Goal: Transaction & Acquisition: Purchase product/service

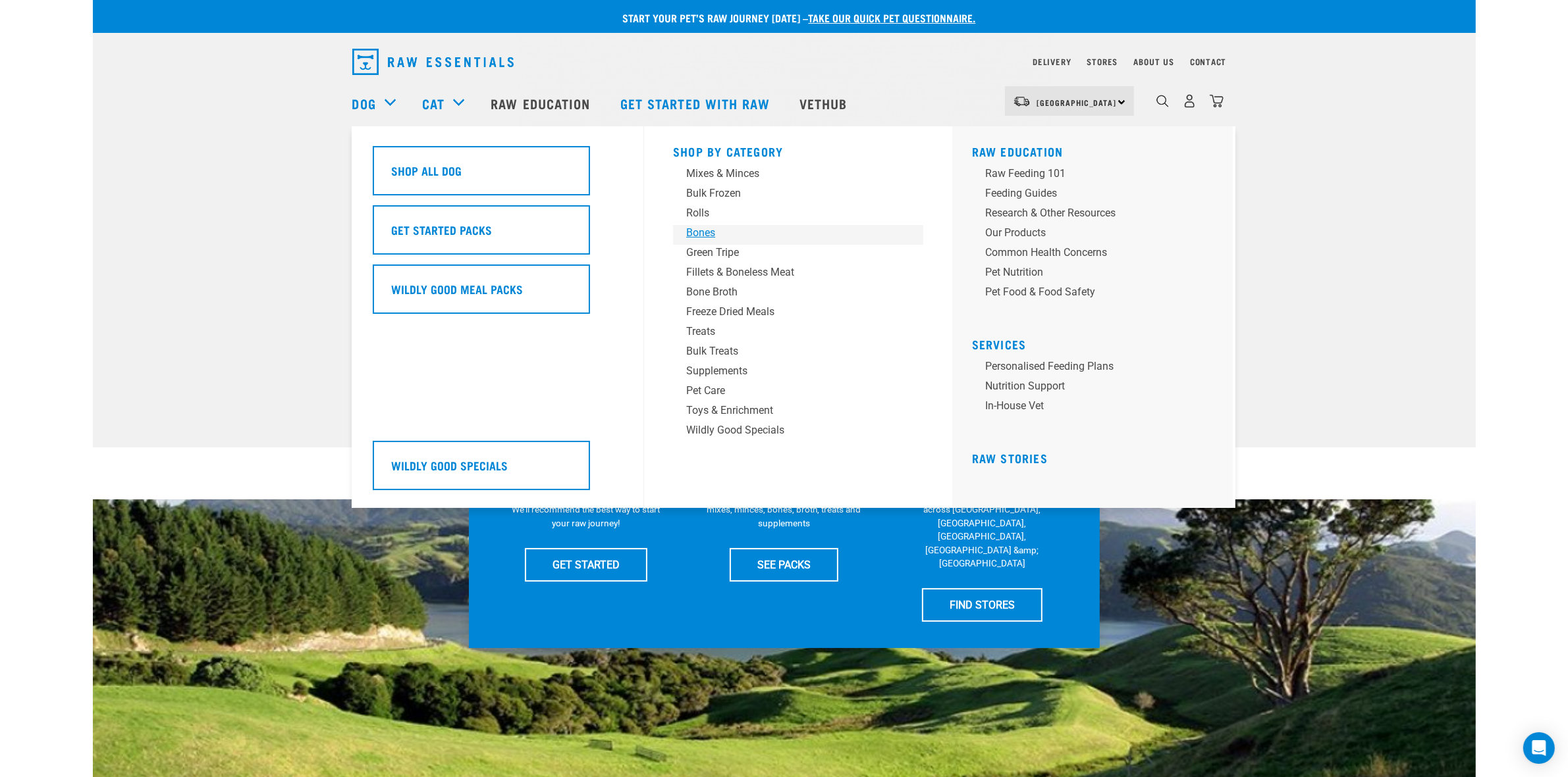
click at [714, 235] on div "Bones" at bounding box center [789, 233] width 205 height 15
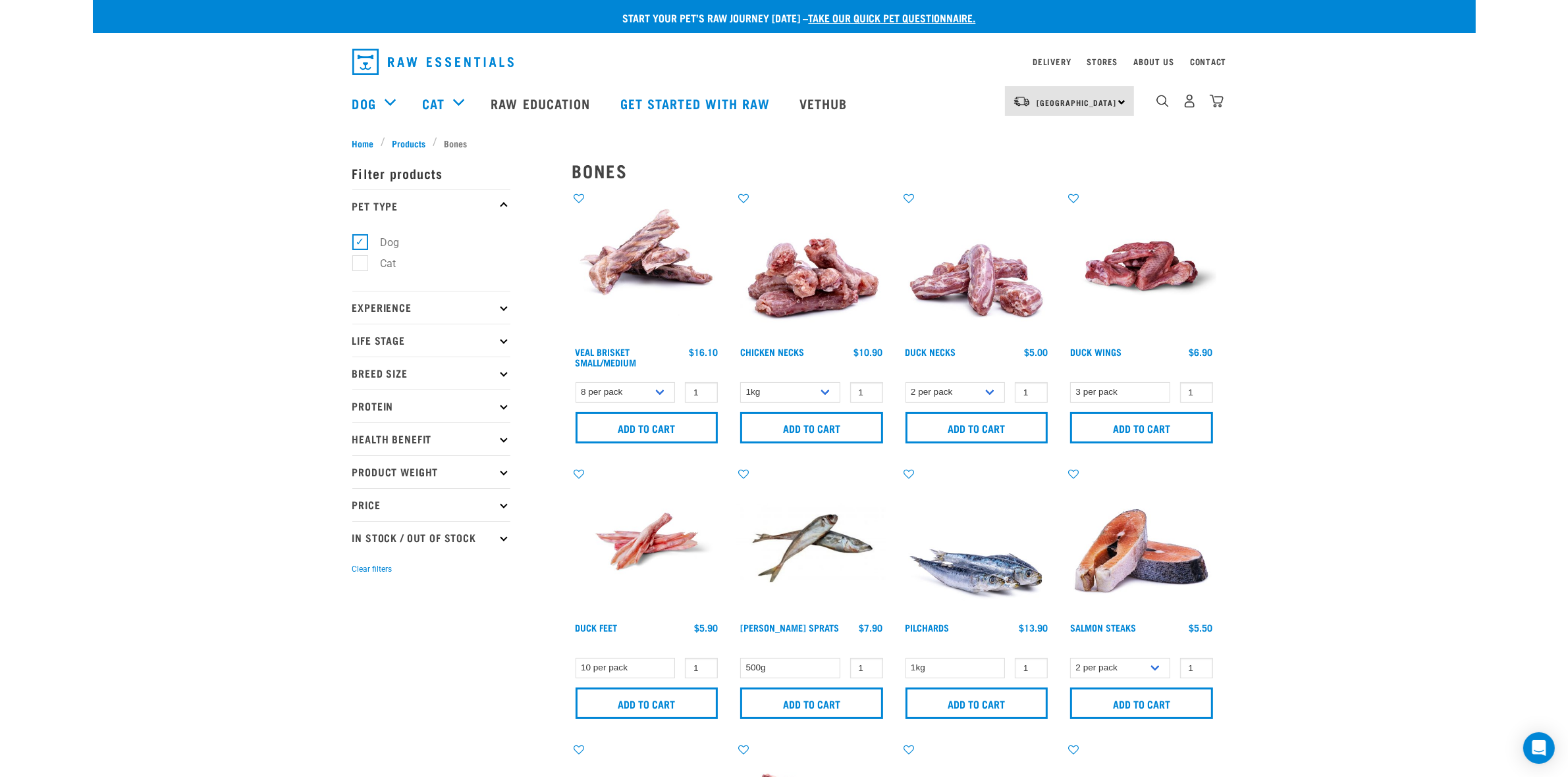
click at [399, 367] on p "Breed Size" at bounding box center [430, 373] width 158 height 33
click at [383, 410] on label "Small Dogs" at bounding box center [399, 409] width 80 height 16
click at [361, 410] on input "Small Dogs" at bounding box center [356, 407] width 9 height 9
checkbox input "true"
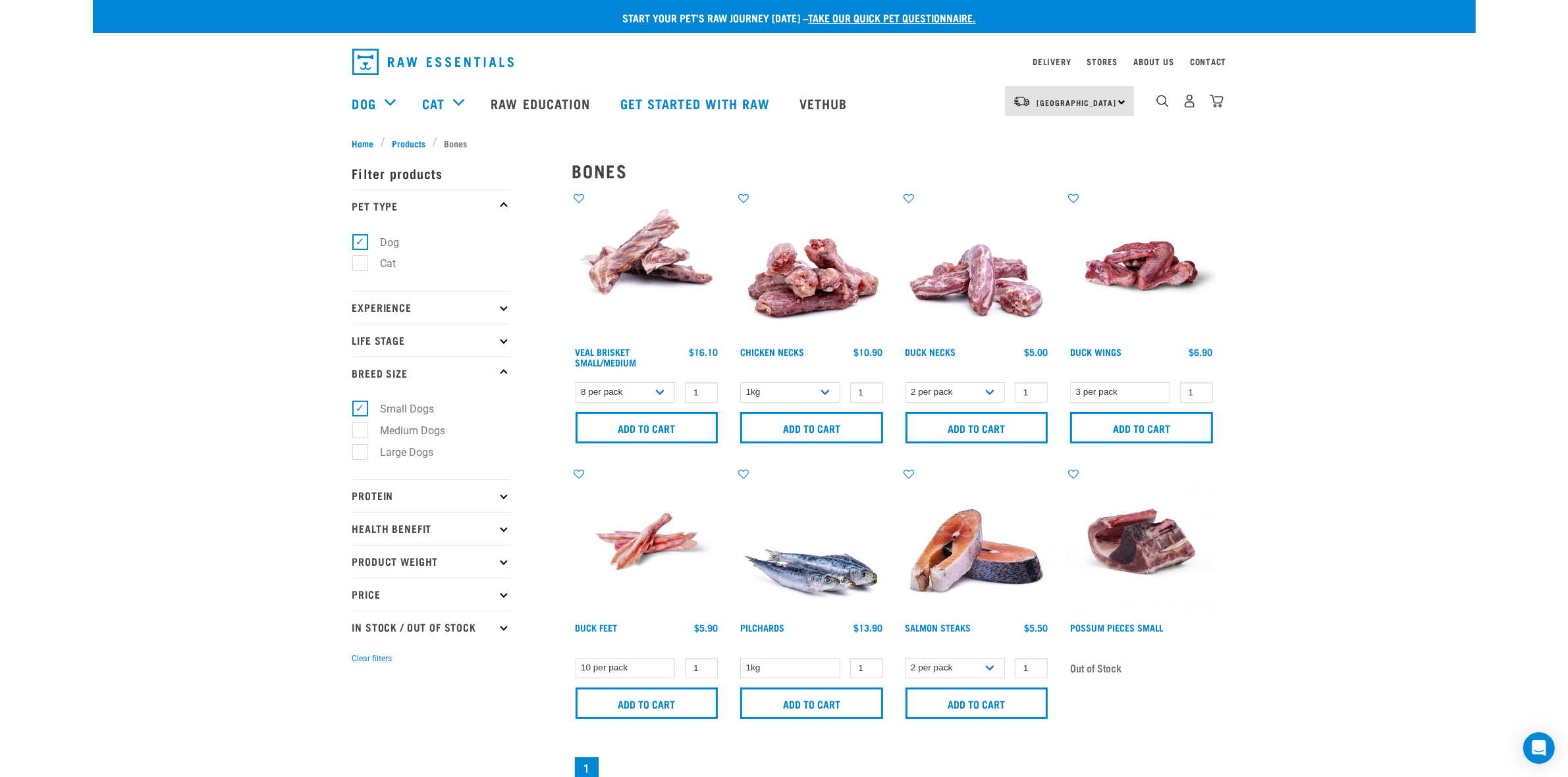
click at [653, 548] on img at bounding box center [647, 542] width 150 height 150
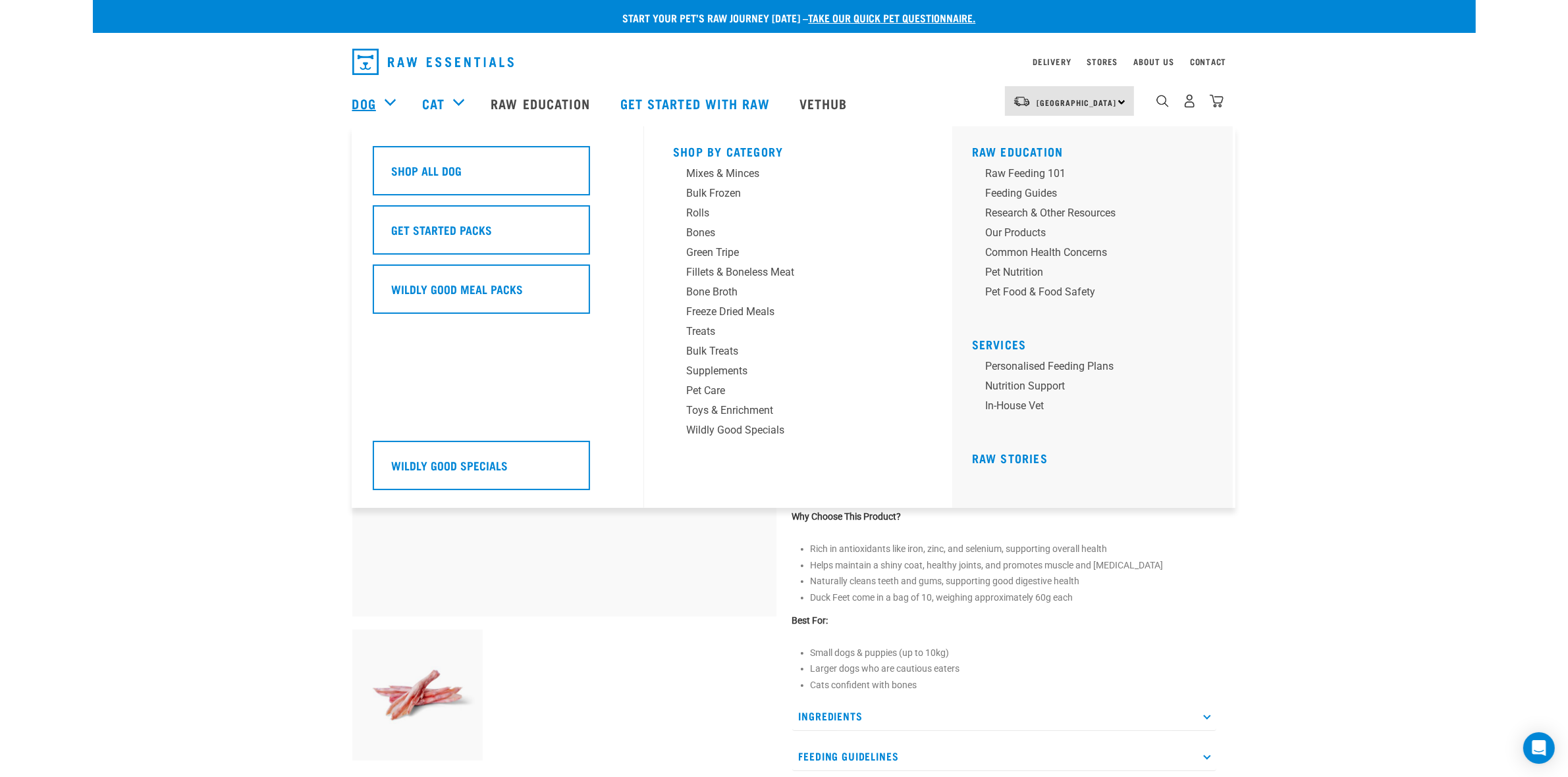
click at [363, 101] on link "Dog" at bounding box center [363, 103] width 24 height 19
click at [426, 465] on h5 "Wildly Good Specials" at bounding box center [450, 466] width 117 height 17
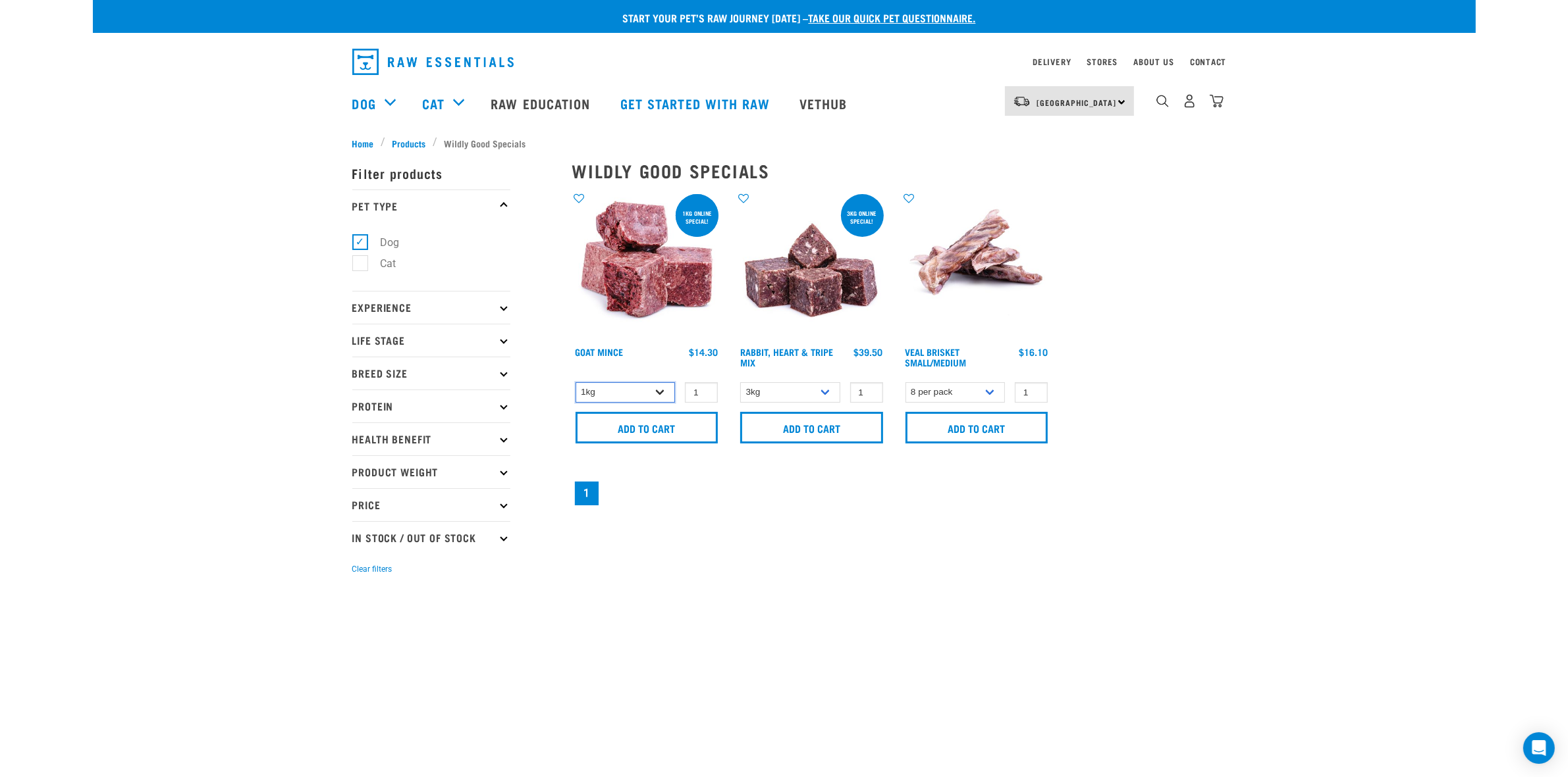
click at [637, 389] on select "1kg 3kg" at bounding box center [625, 392] width 101 height 20
click at [1002, 573] on div "Wildly Good Specials show filters ONLINE SPECIAL! 1kg online special! Goat Minc…" at bounding box center [894, 369] width 659 height 455
click at [944, 391] on select "8 per pack 4 per pack" at bounding box center [955, 392] width 101 height 20
click at [693, 506] on nav "1" at bounding box center [894, 494] width 644 height 29
